Goal: Find specific page/section: Find specific page/section

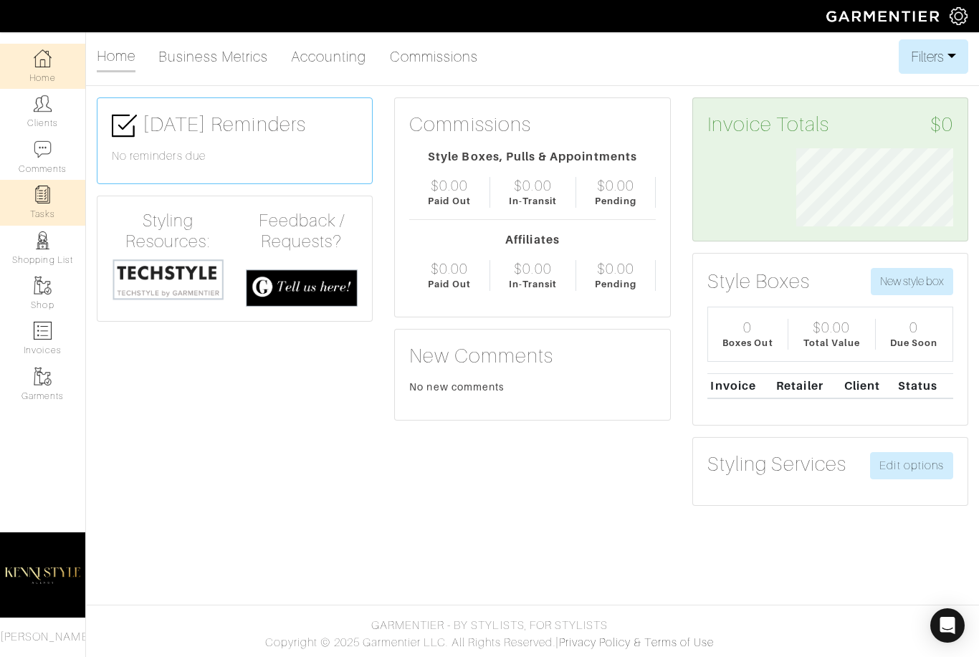
scroll to position [78, 179]
click at [965, 29] on div "Company Settings Manage Subscription My Profile Stylists Sign Out" at bounding box center [964, 16] width 29 height 32
click at [959, 22] on img at bounding box center [959, 16] width 18 height 18
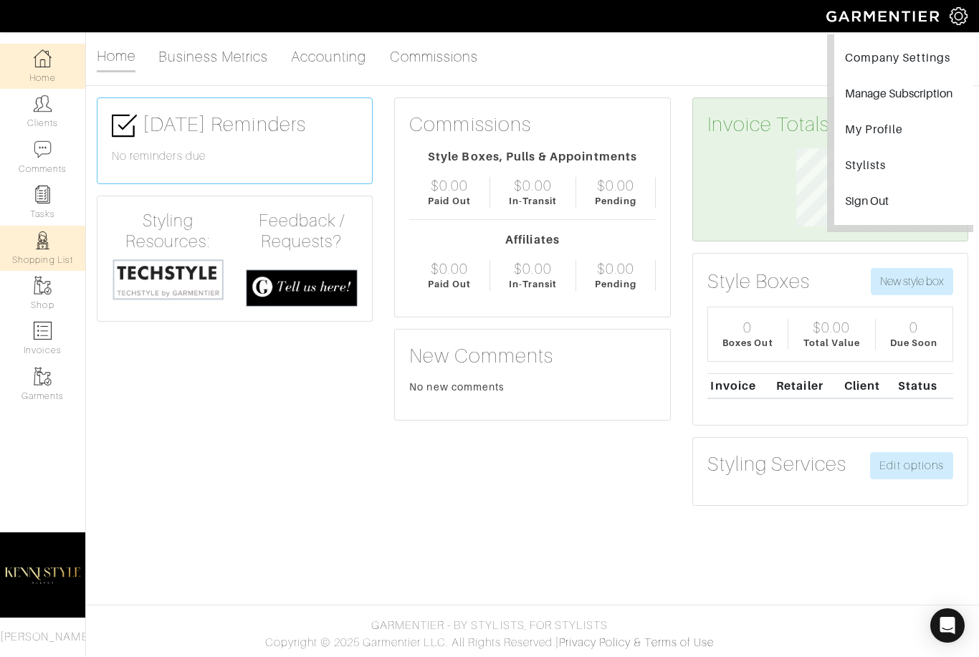
drag, startPoint x: 42, startPoint y: 219, endPoint x: 42, endPoint y: 244, distance: 25.1
click at [42, 219] on link "Tasks" at bounding box center [42, 202] width 85 height 45
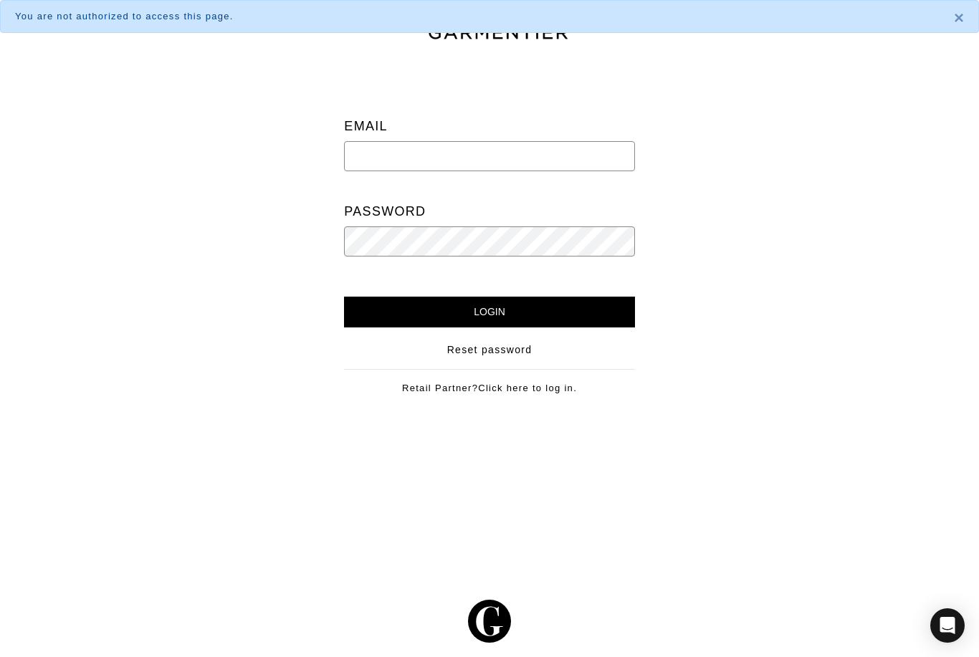
type input "info@kennistyleagency.com"
click at [490, 312] on input "Login" at bounding box center [489, 312] width 290 height 31
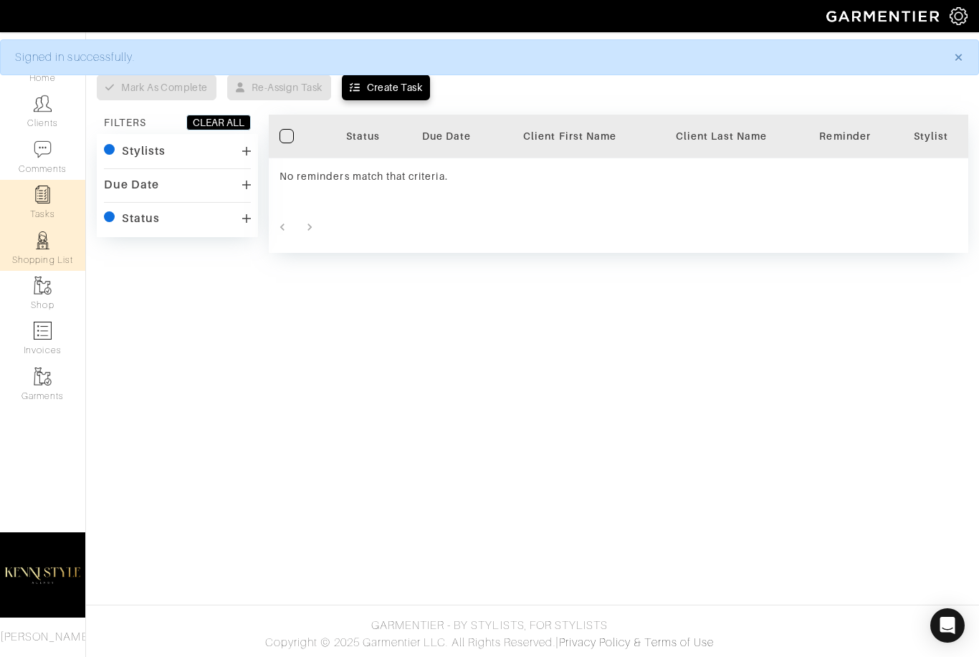
click at [43, 252] on link "Shopping List" at bounding box center [42, 248] width 85 height 45
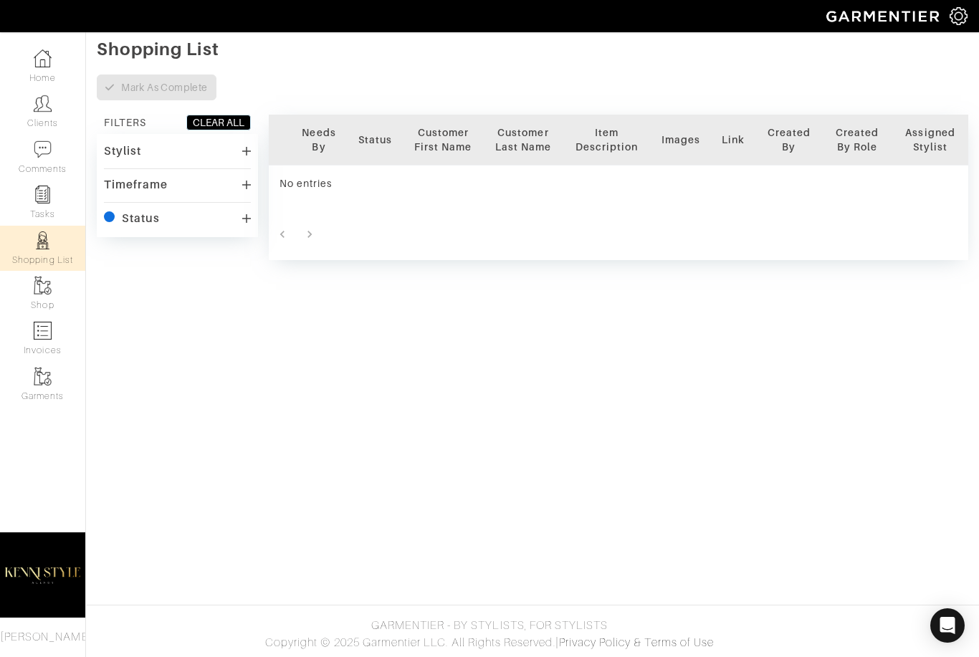
click at [154, 222] on div "Status" at bounding box center [141, 218] width 38 height 14
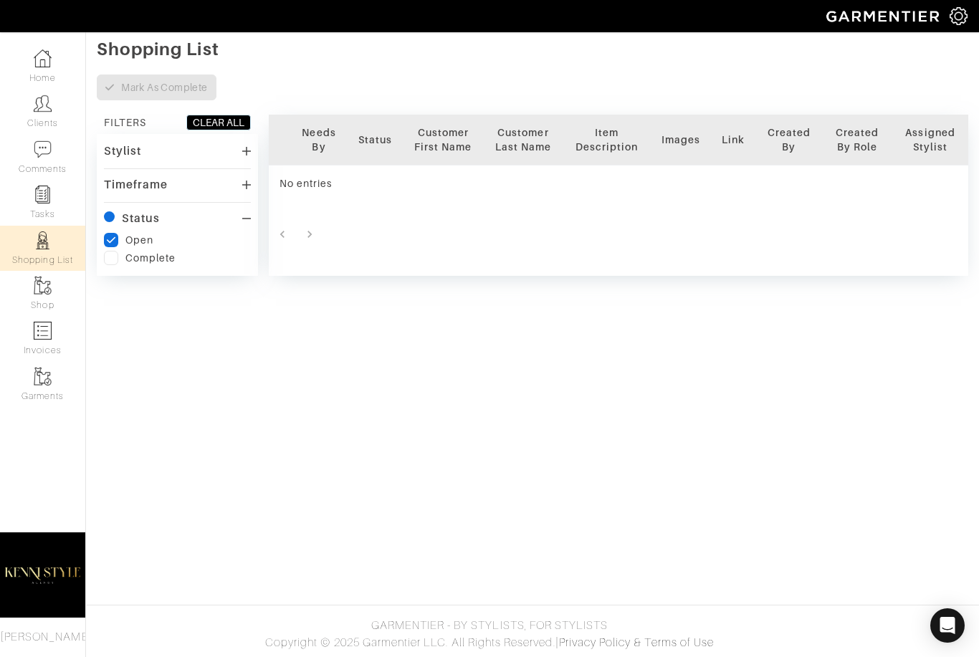
click at [158, 191] on div "Timeframe" at bounding box center [136, 185] width 64 height 14
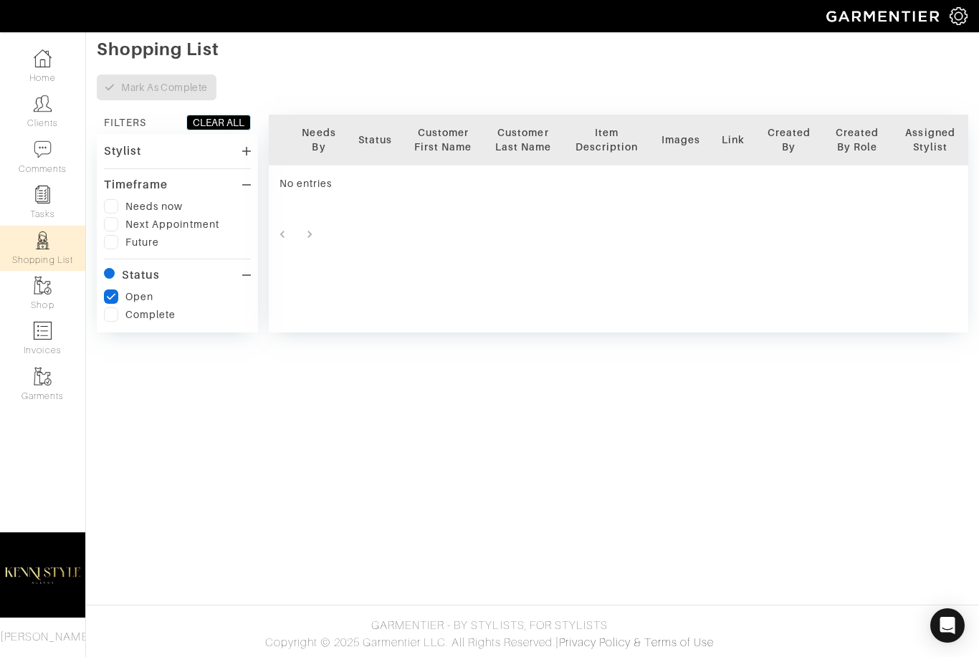
click at [127, 158] on div "Stylist" at bounding box center [122, 151] width 37 height 14
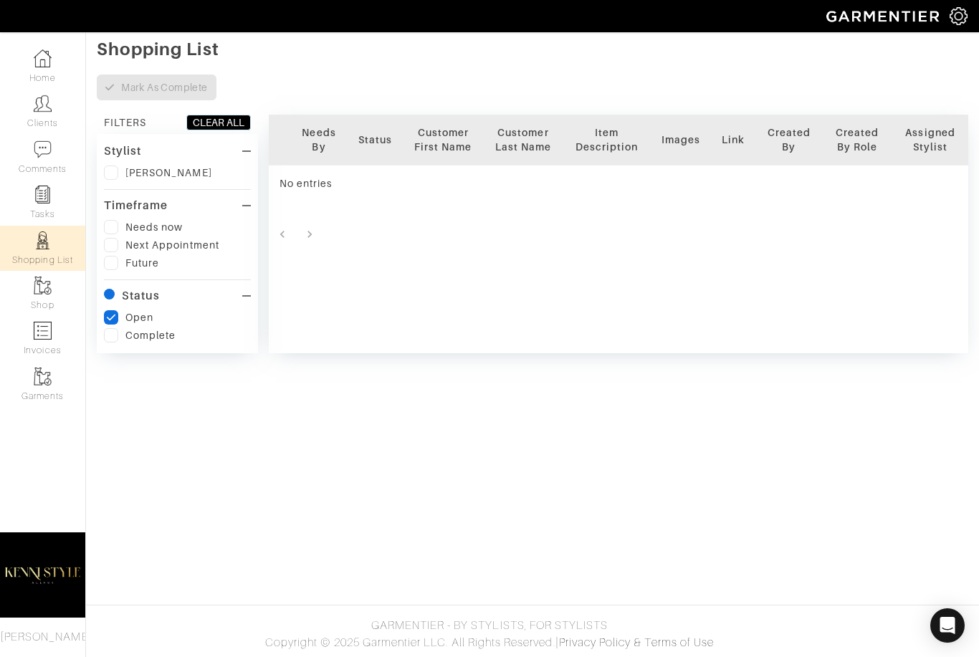
click at [959, 14] on img at bounding box center [959, 16] width 18 height 18
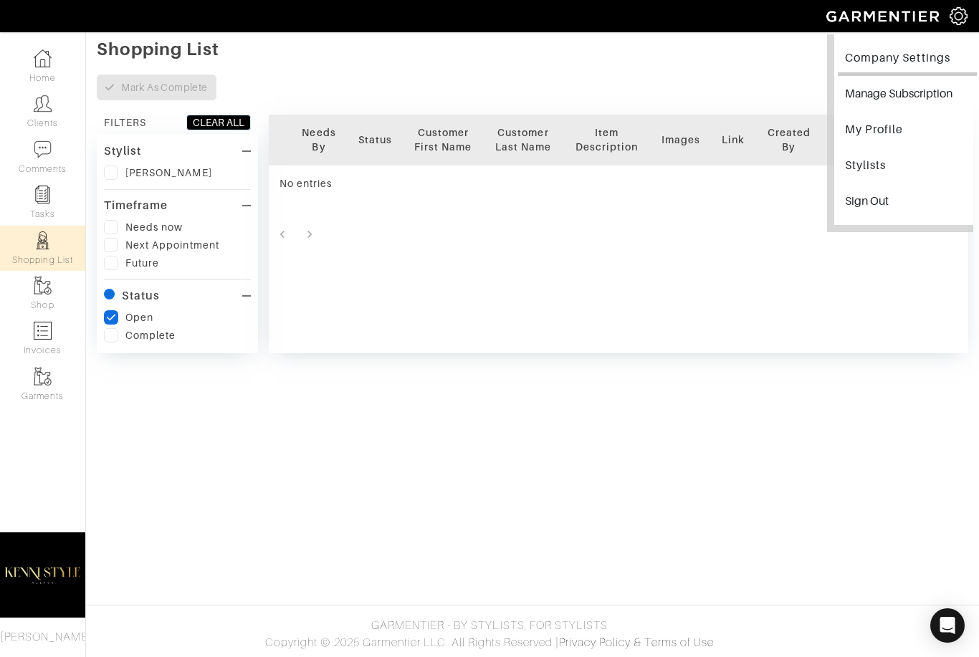
click at [908, 61] on link "Company Settings" at bounding box center [907, 60] width 139 height 32
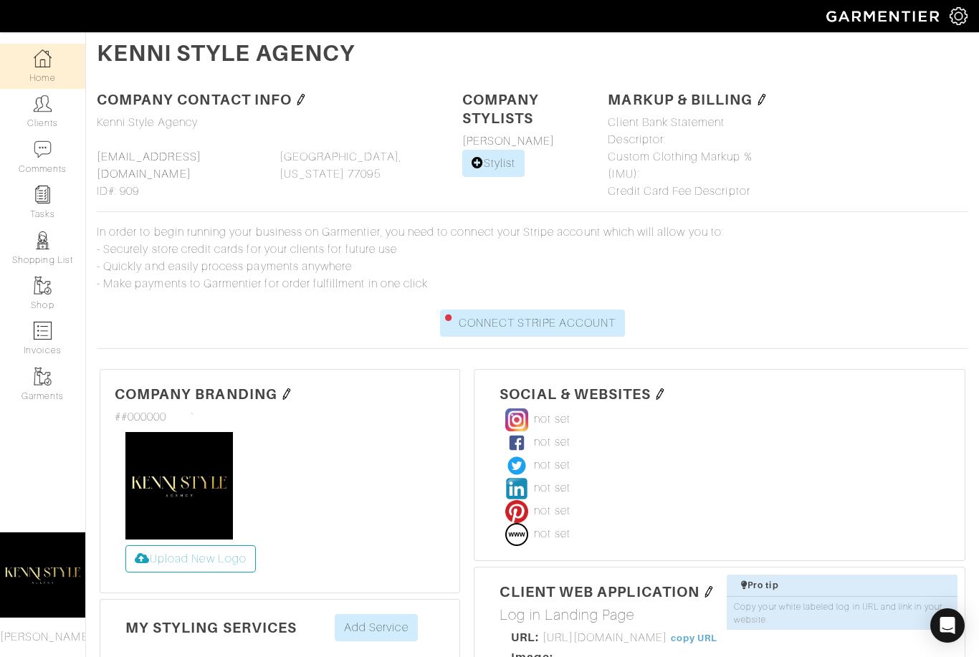
click at [47, 57] on img at bounding box center [43, 58] width 18 height 18
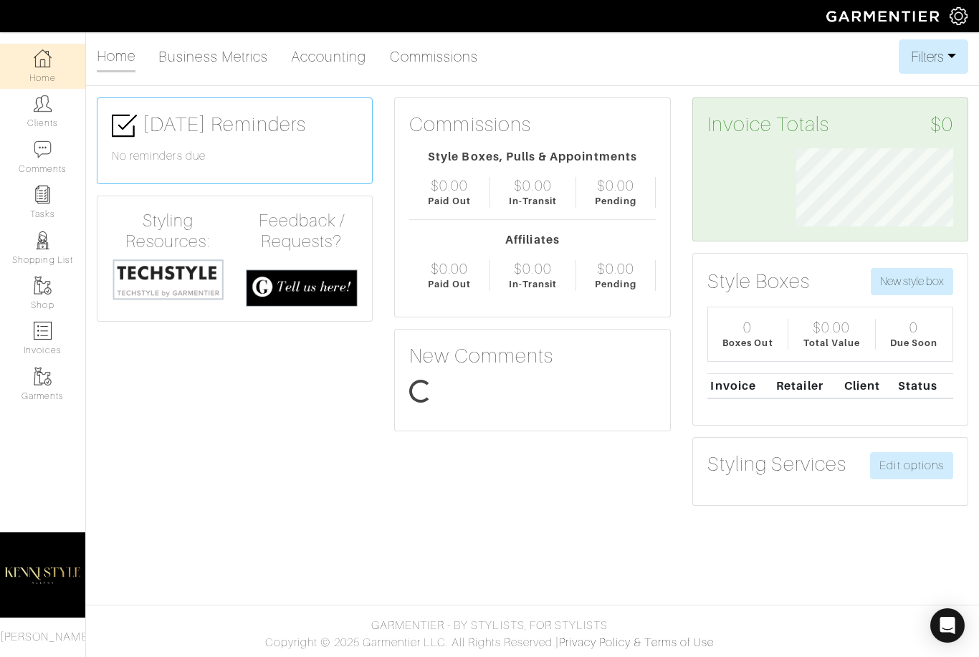
scroll to position [78, 179]
click at [194, 276] on img at bounding box center [168, 279] width 113 height 43
click at [49, 247] on img at bounding box center [43, 241] width 18 height 18
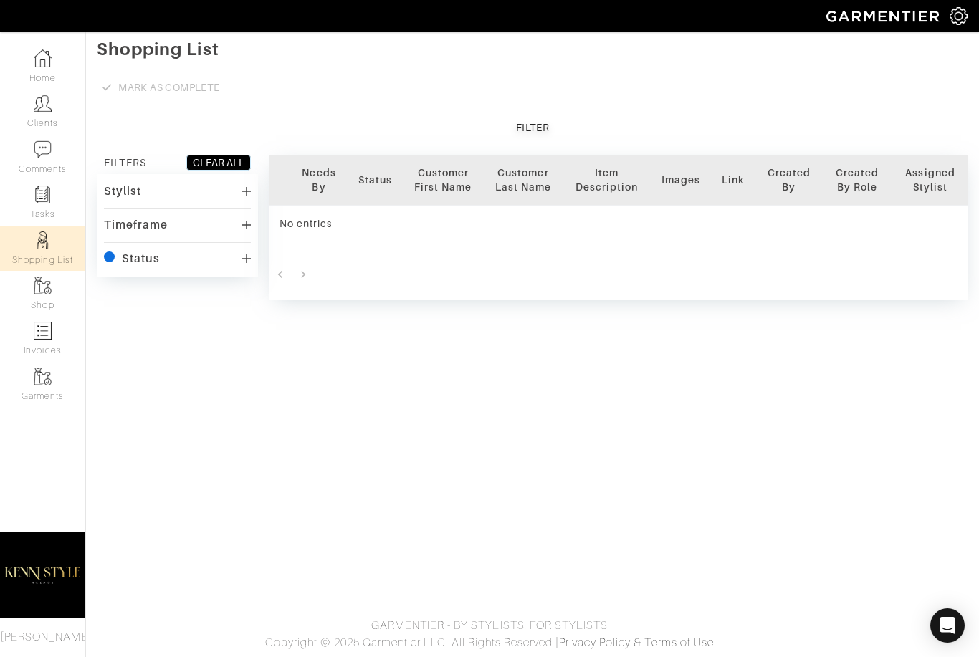
click at [242, 191] on icon at bounding box center [246, 191] width 9 height 9
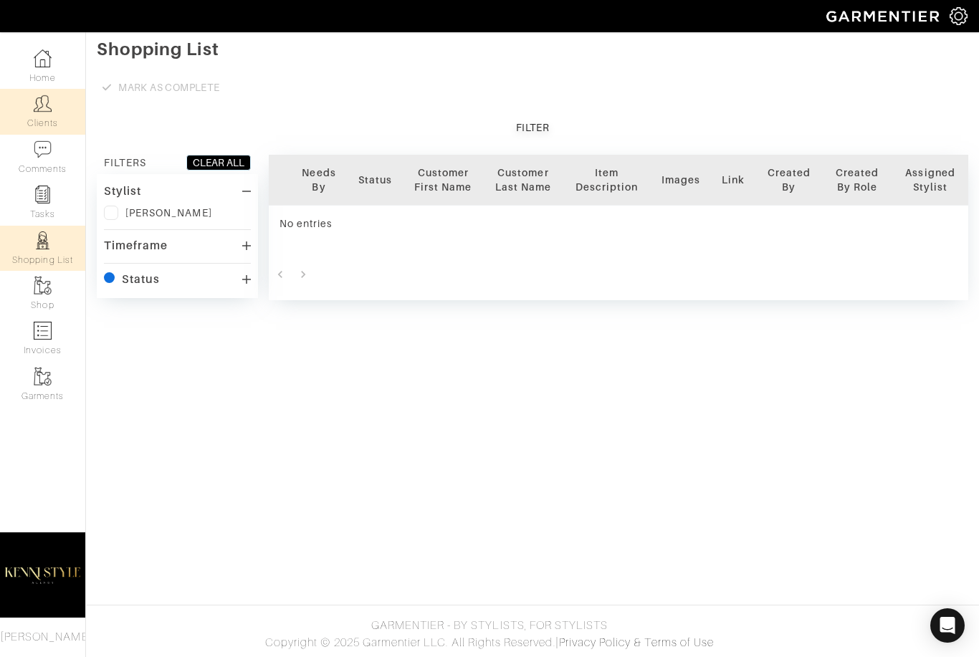
click at [50, 118] on link "Clients" at bounding box center [42, 111] width 85 height 45
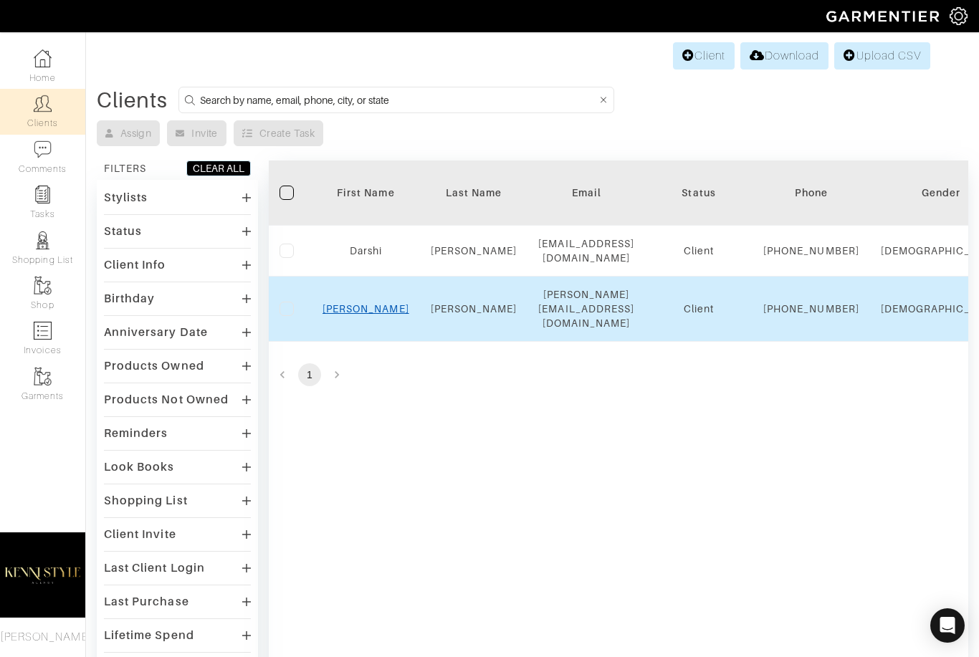
click at [370, 315] on link "[PERSON_NAME]" at bounding box center [366, 308] width 87 height 11
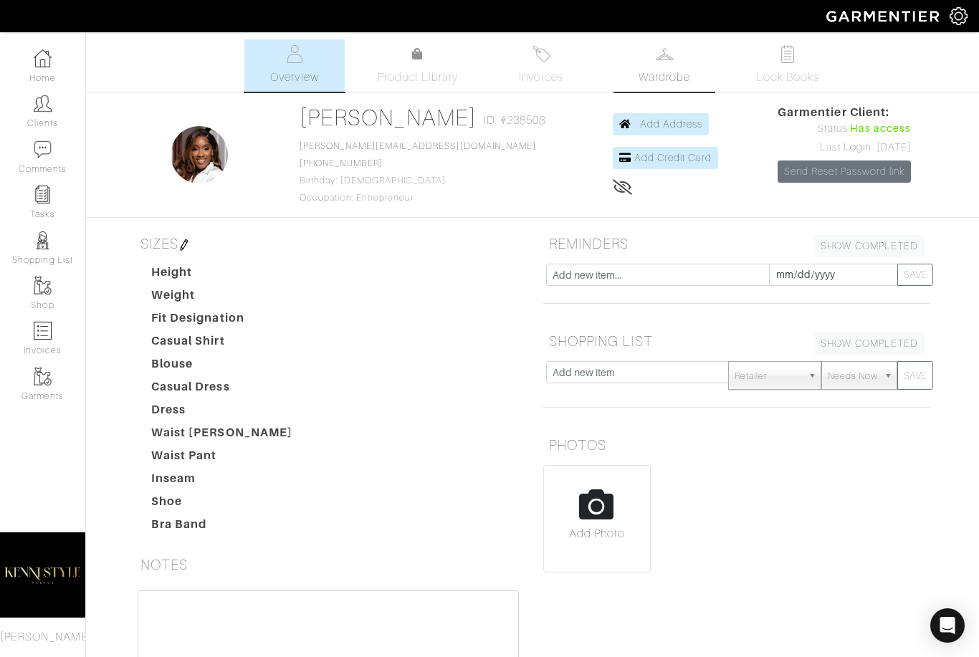
click at [655, 67] on link "Wardrobe" at bounding box center [664, 65] width 100 height 52
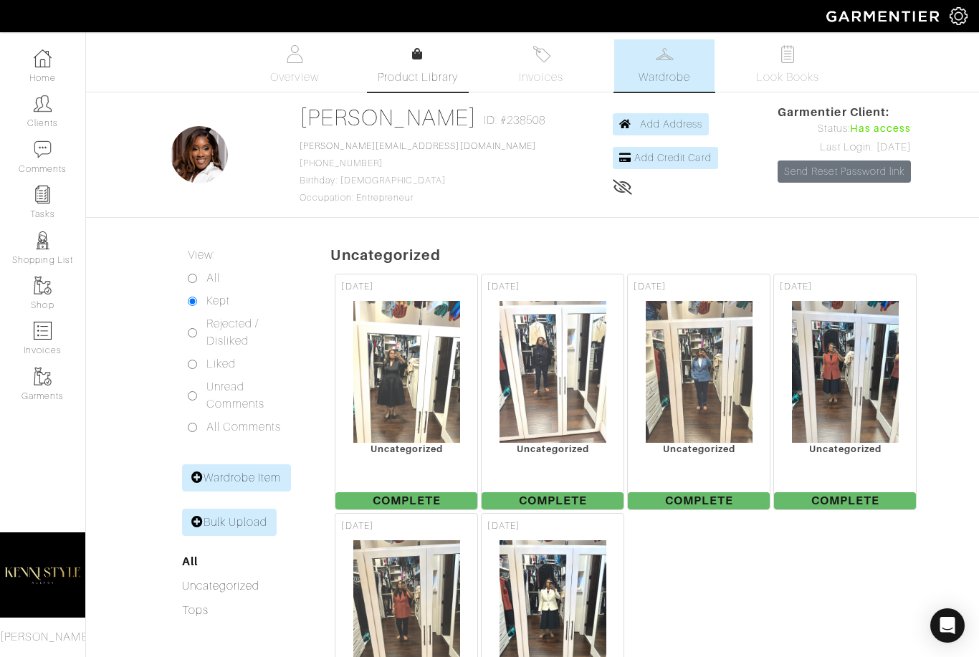
click at [422, 50] on icon at bounding box center [417, 53] width 11 height 11
